Goal: Task Accomplishment & Management: Manage account settings

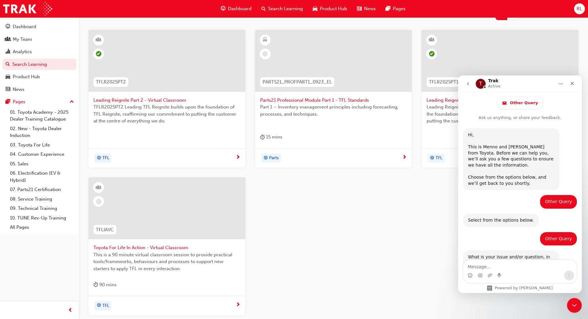
scroll to position [278, 0]
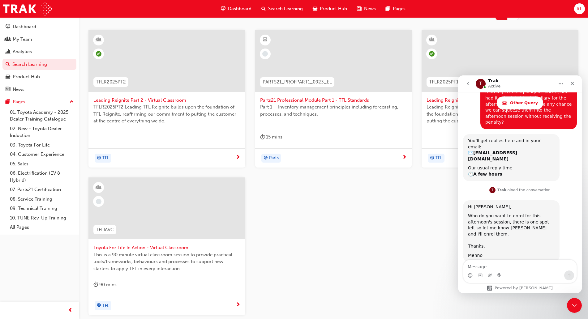
click at [166, 100] on span "Leading Reignite Part 2 - Virtual Classroom" at bounding box center [166, 100] width 147 height 7
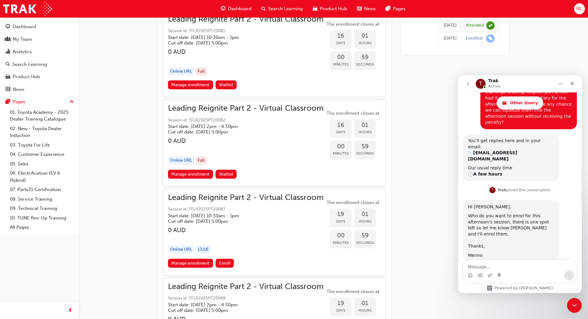
scroll to position [1973, 0]
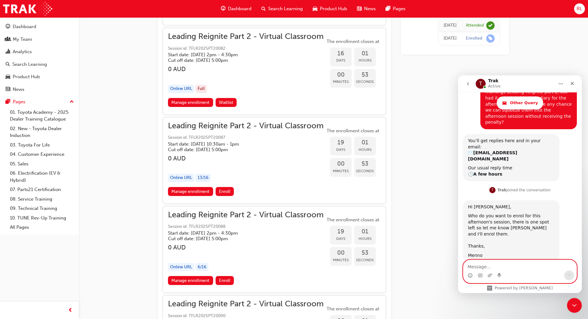
click at [488, 266] on textarea "Message…" at bounding box center [519, 265] width 113 height 11
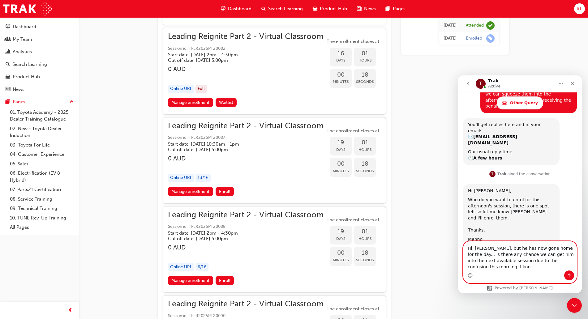
scroll to position [297, 0]
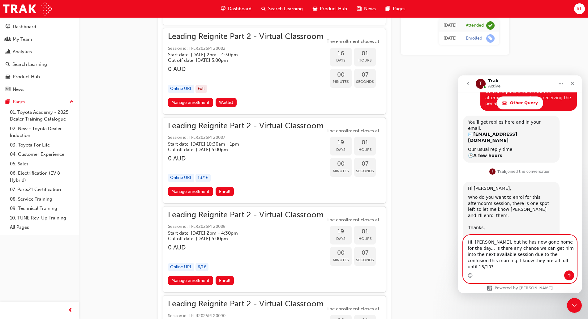
type textarea "Hi, [PERSON_NAME], but he has now gone home for the day... is there any chance …"
click at [569, 276] on icon "Send a message…" at bounding box center [569, 275] width 5 height 5
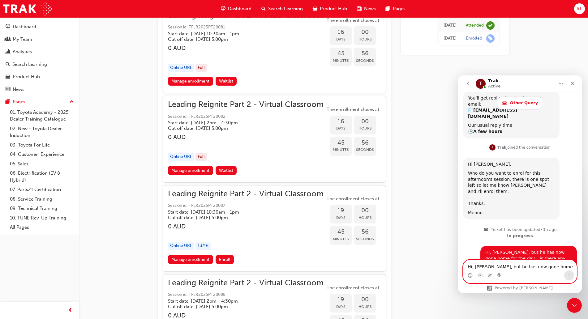
scroll to position [2012, 0]
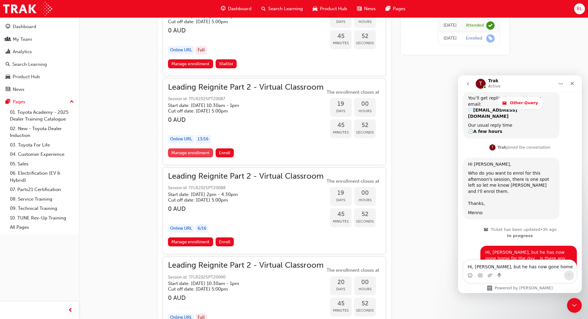
click at [196, 155] on link "Manage enrollment" at bounding box center [190, 152] width 45 height 9
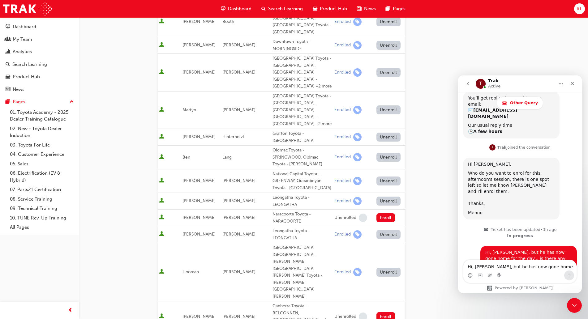
scroll to position [39, 0]
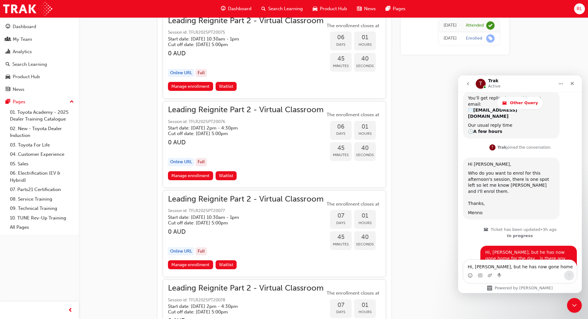
scroll to position [1006, 0]
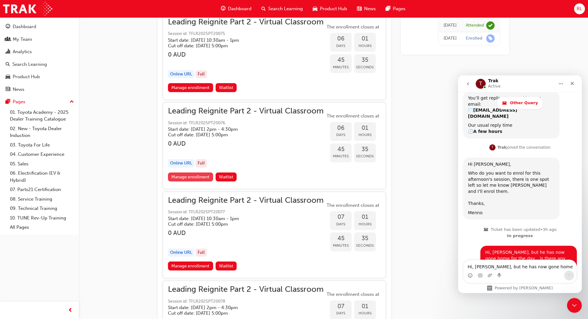
click at [198, 178] on link "Manage enrollment" at bounding box center [190, 177] width 45 height 9
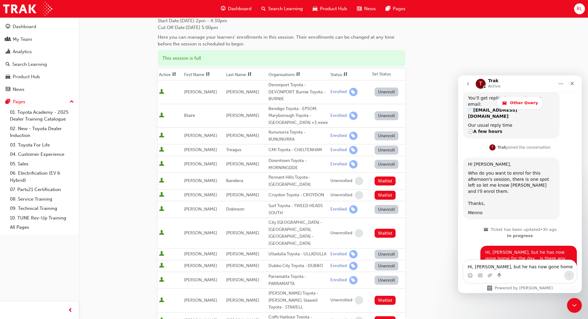
scroll to position [77, 0]
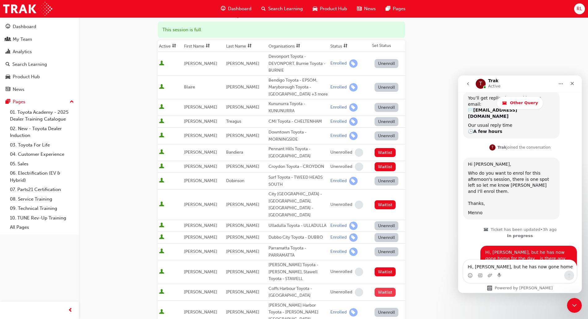
click at [384, 288] on button "Waitlist" at bounding box center [385, 292] width 21 height 9
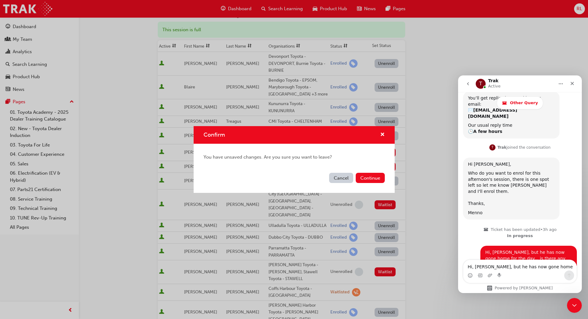
click at [342, 178] on button "Cancel" at bounding box center [341, 178] width 24 height 10
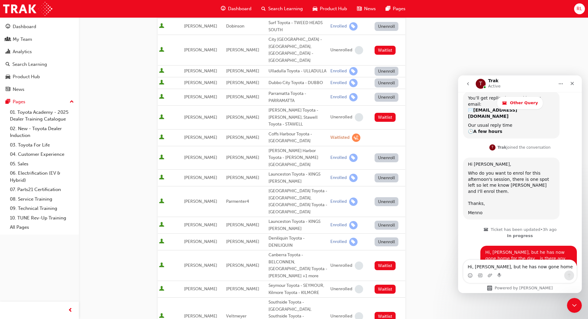
scroll to position [392, 0]
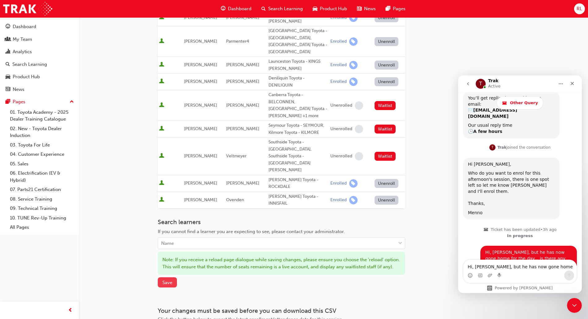
click at [164, 280] on span "Save" at bounding box center [167, 283] width 10 height 6
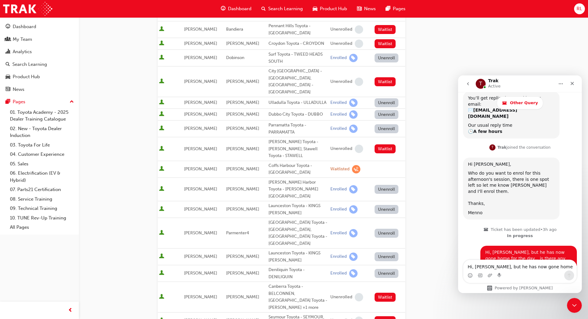
scroll to position [199, 0]
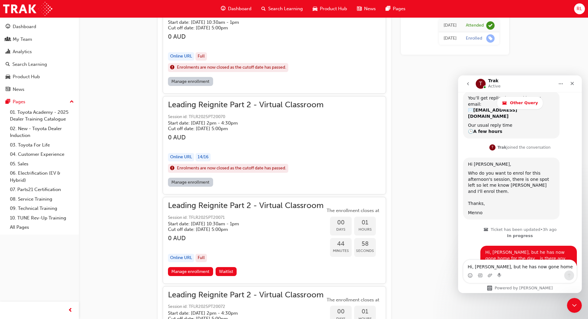
scroll to position [547, 0]
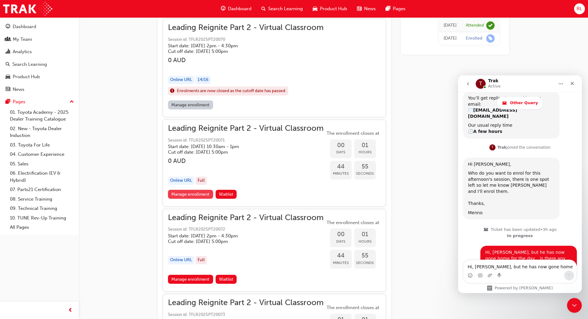
click at [197, 194] on link "Manage enrollment" at bounding box center [190, 194] width 45 height 9
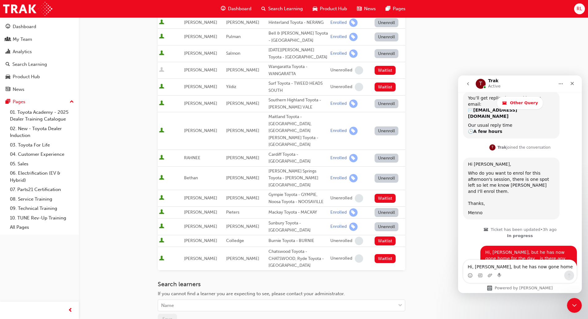
scroll to position [271, 0]
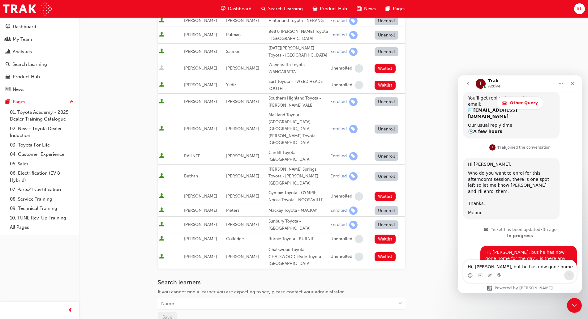
click at [233, 299] on div "Name" at bounding box center [277, 304] width 238 height 11
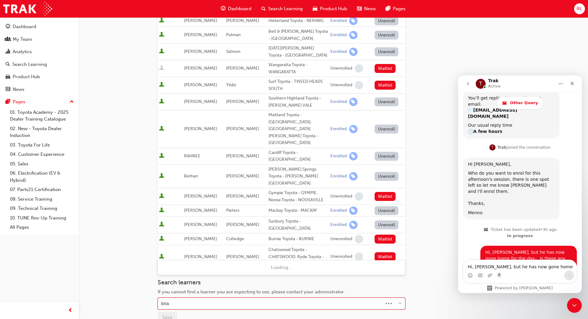
type input "[PERSON_NAME]"
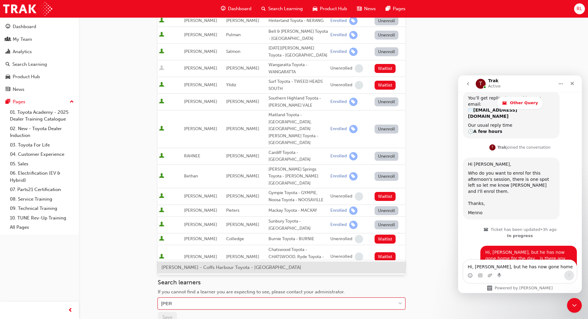
click at [246, 269] on span "[PERSON_NAME] - Coffs Harbour Toyota - [GEOGRAPHIC_DATA]" at bounding box center [231, 268] width 140 height 6
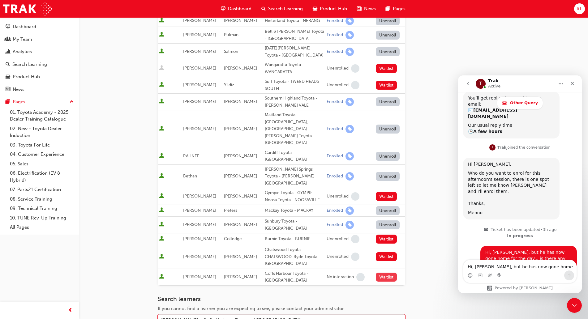
click at [387, 273] on button "Waitlist" at bounding box center [386, 277] width 21 height 9
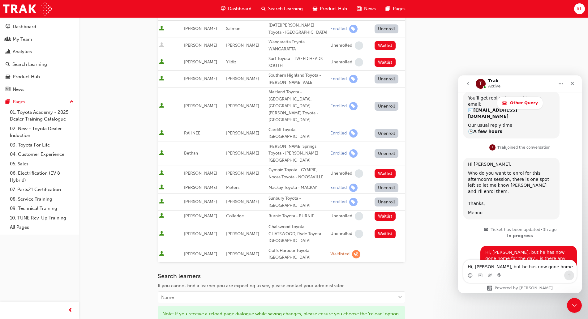
scroll to position [348, 0]
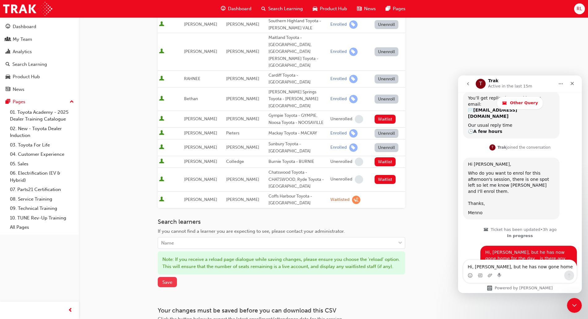
click at [169, 280] on span "Save" at bounding box center [167, 283] width 10 height 6
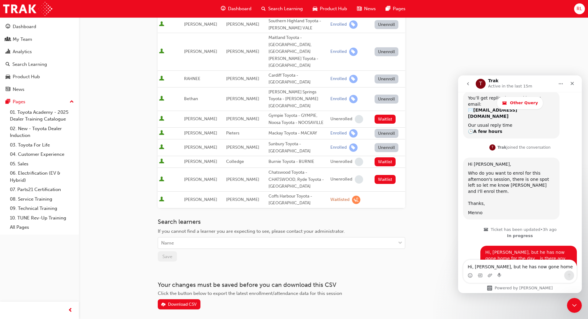
scroll to position [322, 0]
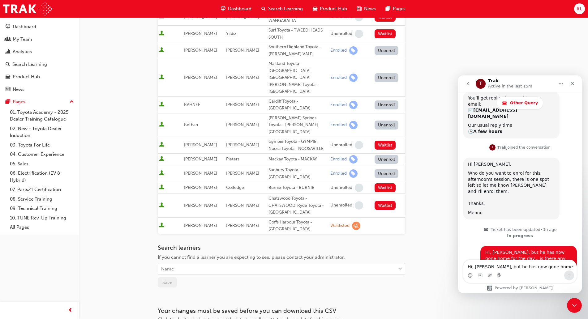
scroll to position [547, 0]
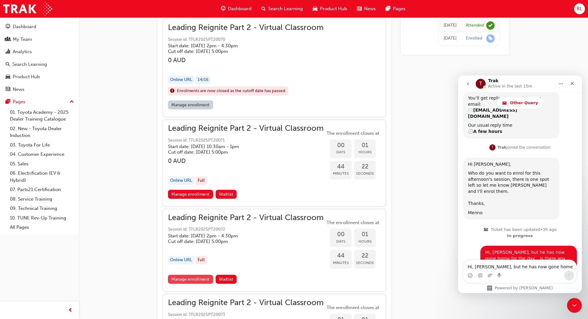
click at [195, 281] on link "Manage enrollment" at bounding box center [190, 279] width 45 height 9
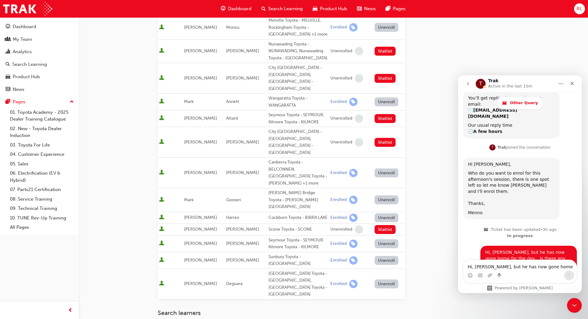
scroll to position [348, 0]
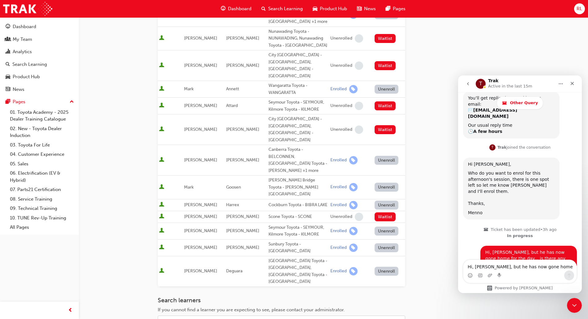
click at [226, 316] on div "Name" at bounding box center [277, 321] width 238 height 11
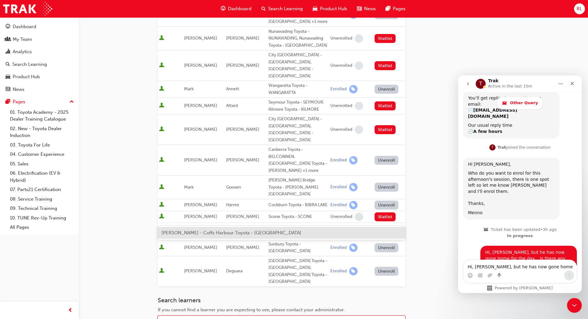
click at [221, 232] on span "[PERSON_NAME] - Coffs Harbour Toyota - [GEOGRAPHIC_DATA]" at bounding box center [231, 233] width 140 height 6
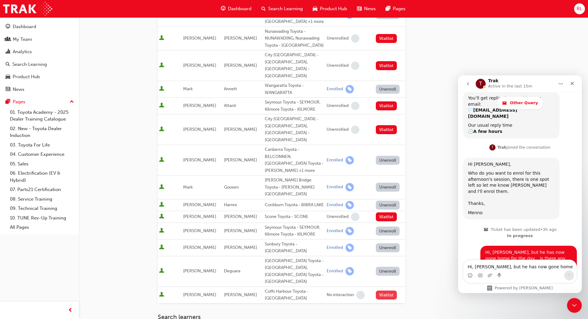
click at [384, 291] on button "Waitlist" at bounding box center [386, 295] width 21 height 9
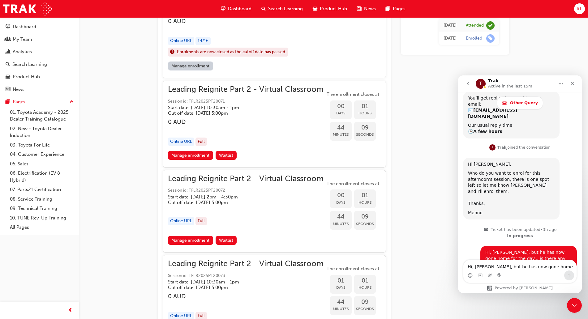
scroll to position [663, 0]
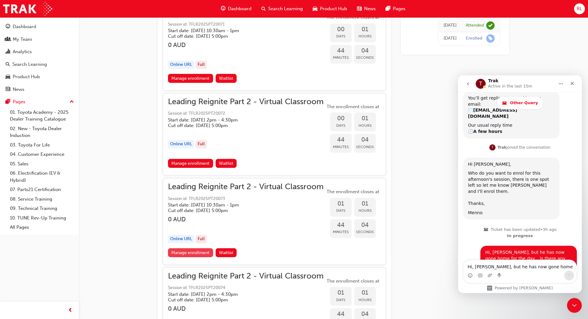
click at [192, 254] on link "Manage enrollment" at bounding box center [190, 252] width 45 height 9
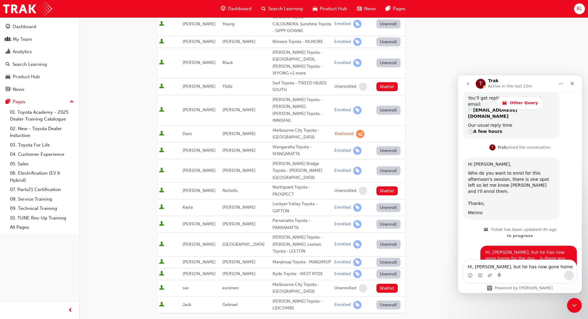
scroll to position [283, 0]
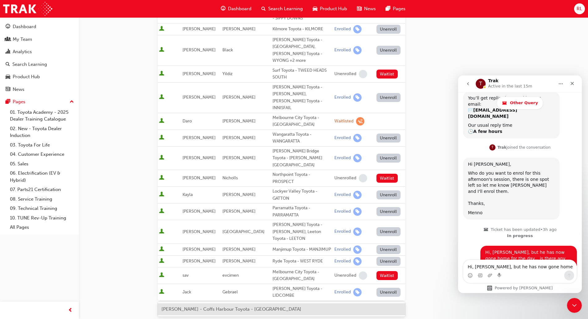
click at [195, 313] on div "[PERSON_NAME] - Coffs Harbour Toyota - [GEOGRAPHIC_DATA]" at bounding box center [281, 309] width 247 height 12
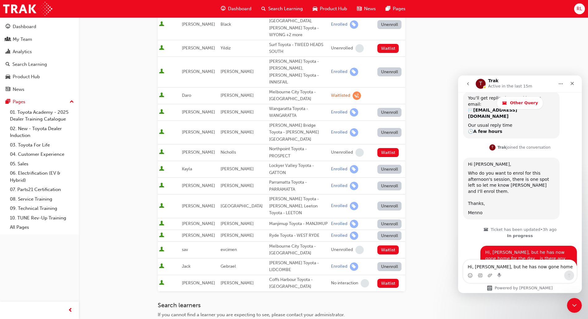
scroll to position [322, 0]
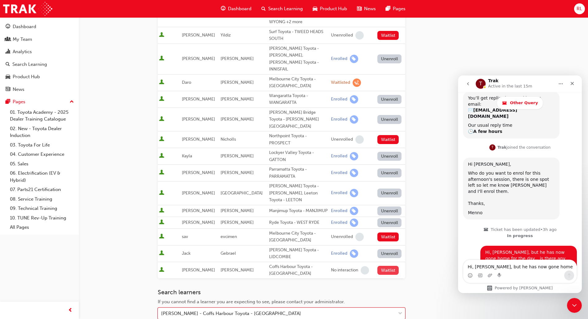
click at [383, 266] on button "Waitlist" at bounding box center [387, 270] width 21 height 9
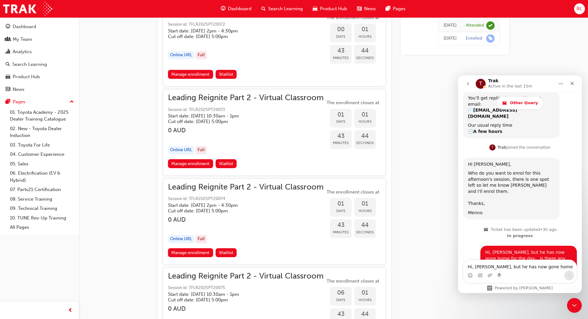
scroll to position [779, 0]
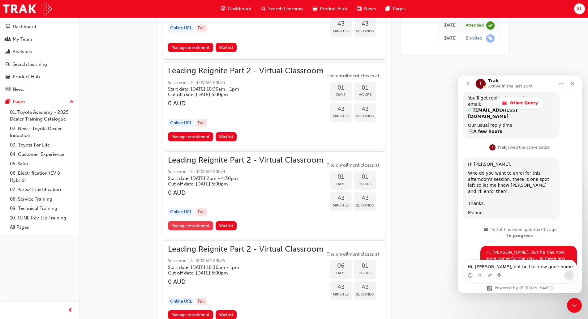
click at [200, 226] on link "Manage enrollment" at bounding box center [190, 225] width 45 height 9
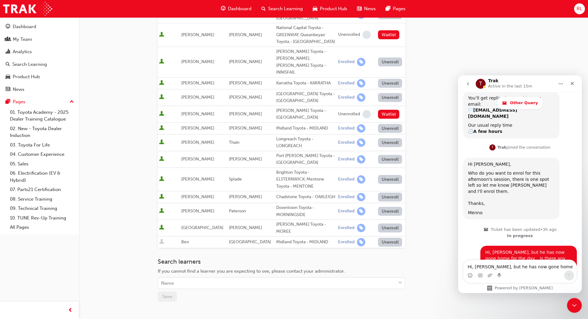
scroll to position [271, 0]
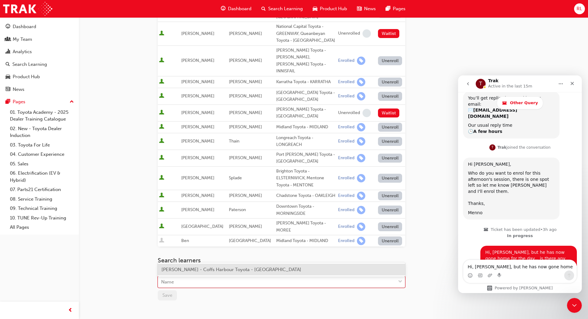
click at [211, 277] on div "Name" at bounding box center [277, 282] width 238 height 11
click at [201, 272] on span "[PERSON_NAME] - Coffs Harbour Toyota - [GEOGRAPHIC_DATA]" at bounding box center [231, 270] width 140 height 6
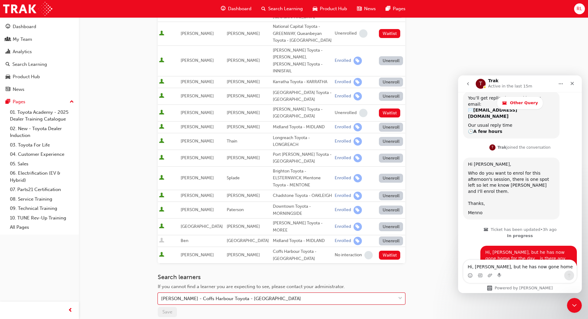
click at [382, 251] on button "Waitlist" at bounding box center [389, 255] width 21 height 9
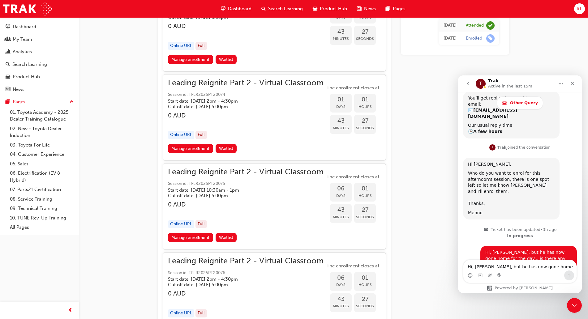
scroll to position [895, 0]
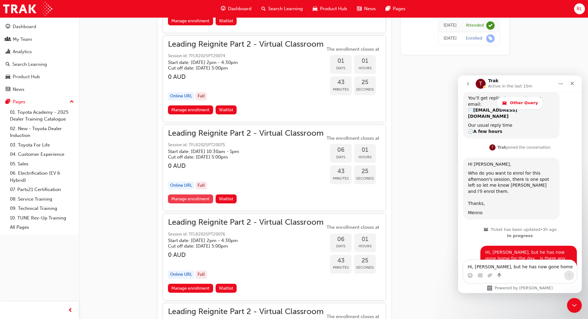
click at [179, 200] on link "Manage enrollment" at bounding box center [190, 199] width 45 height 9
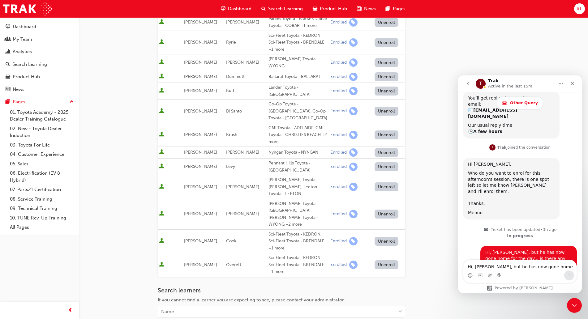
scroll to position [193, 0]
click at [199, 306] on div "Name" at bounding box center [277, 311] width 238 height 11
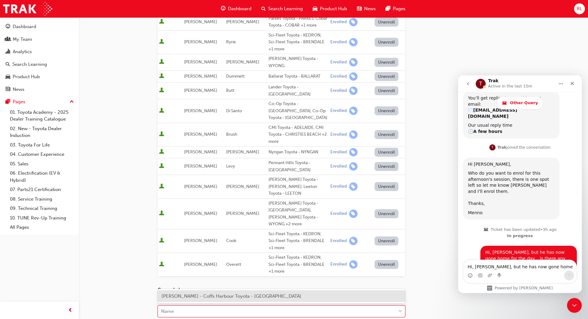
click at [199, 297] on span "[PERSON_NAME] - Coffs Harbour Toyota - [GEOGRAPHIC_DATA]" at bounding box center [231, 297] width 140 height 6
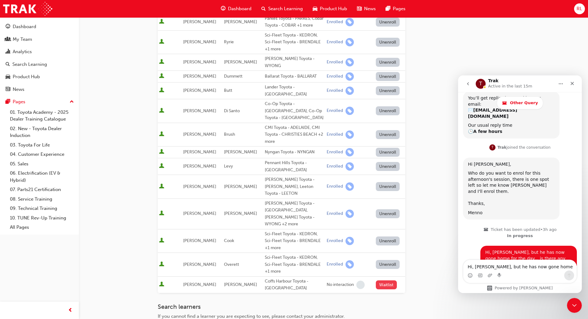
click at [385, 281] on button "Waitlist" at bounding box center [386, 285] width 21 height 9
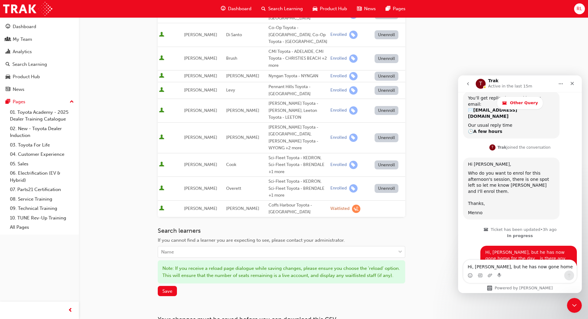
scroll to position [271, 0]
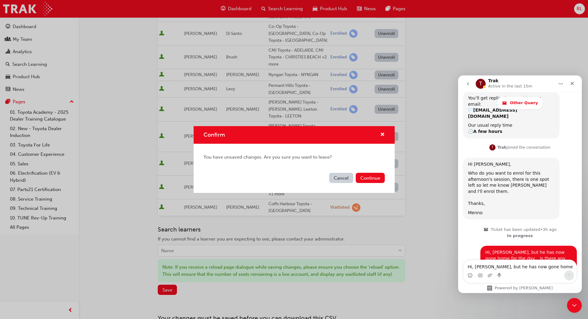
click at [337, 179] on button "Cancel" at bounding box center [341, 178] width 24 height 10
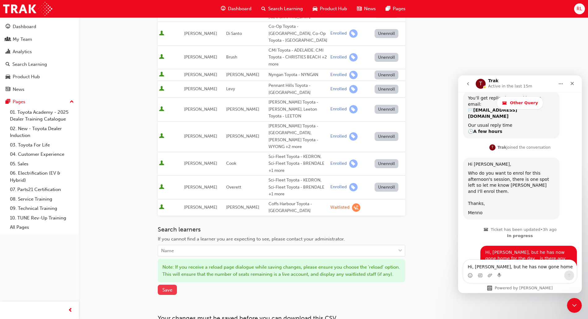
click at [167, 287] on span "Save" at bounding box center [167, 290] width 10 height 6
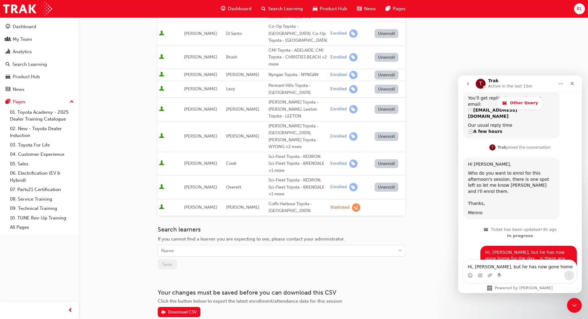
scroll to position [306, 0]
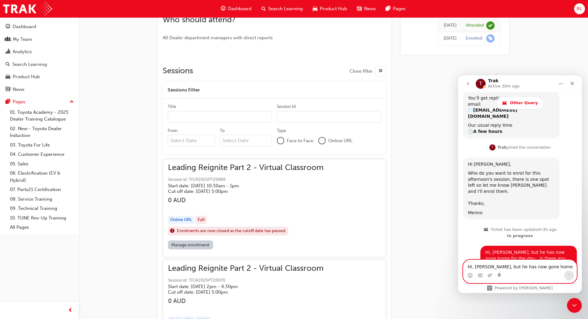
click at [517, 268] on textarea "Hi, [PERSON_NAME], but he has now gone home for the day... is there any chance …" at bounding box center [519, 265] width 113 height 11
type textarea "I have him waitlisted over the next few days?"
click at [567, 276] on icon "Send a message…" at bounding box center [569, 275] width 5 height 5
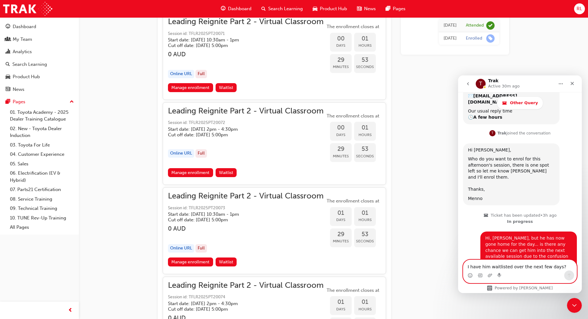
scroll to position [654, 0]
